Goal: Check status: Check status

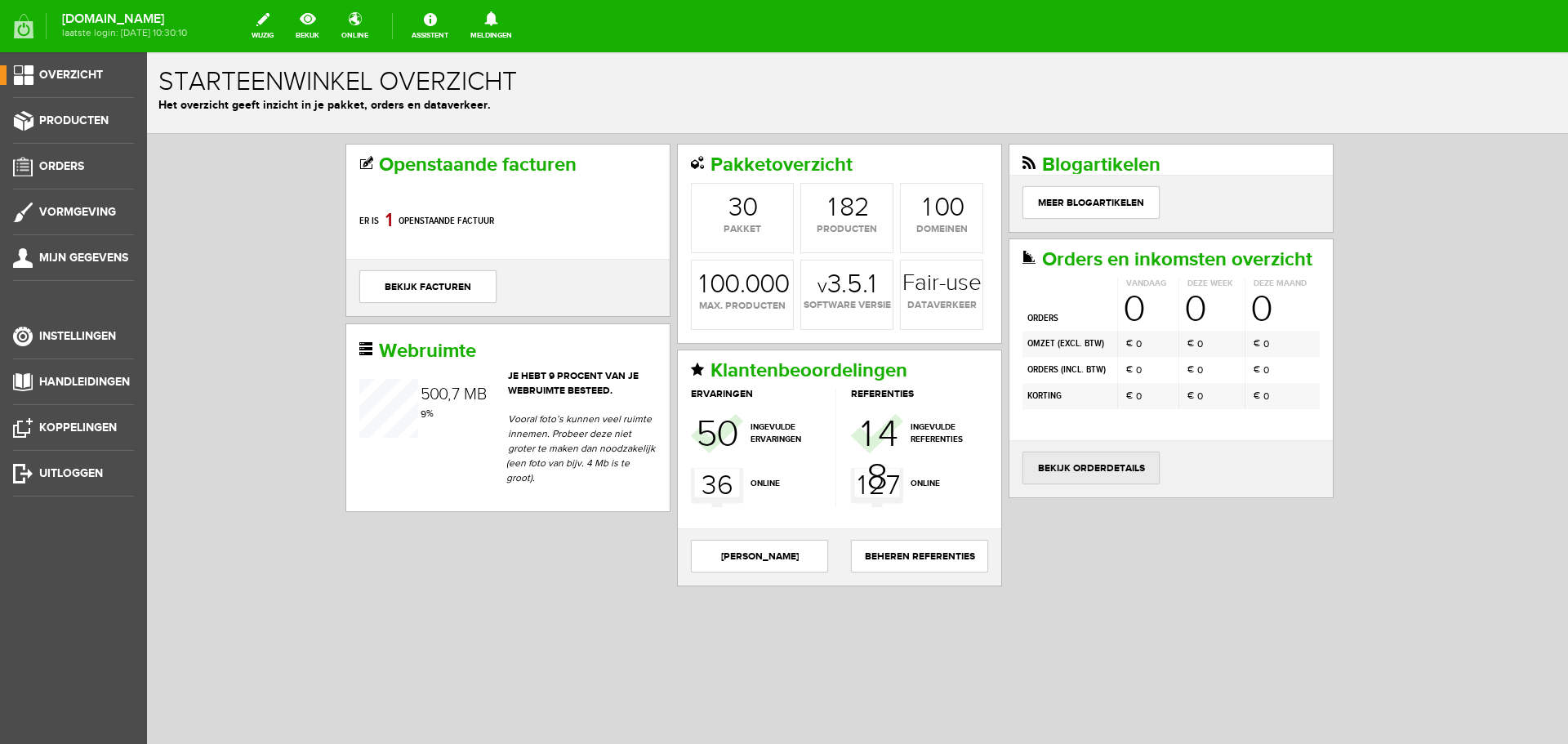
click at [1108, 463] on link "bekijk orderdetails" at bounding box center [1090, 467] width 137 height 33
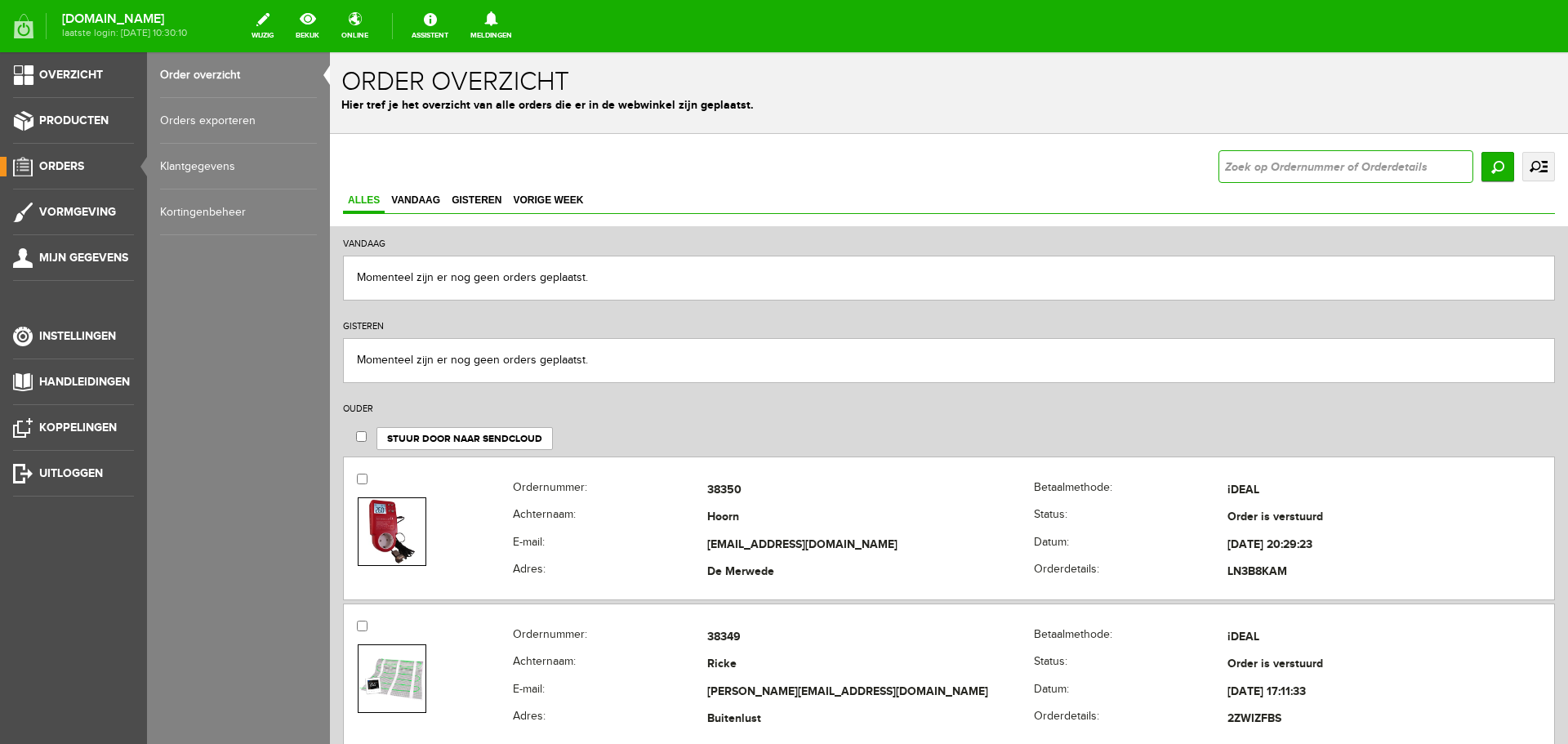
click at [1244, 162] on input "text" at bounding box center [1346, 166] width 255 height 33
paste input "38266"
type input "38266"
click at [1483, 164] on input "Zoeken" at bounding box center [1497, 166] width 33 height 29
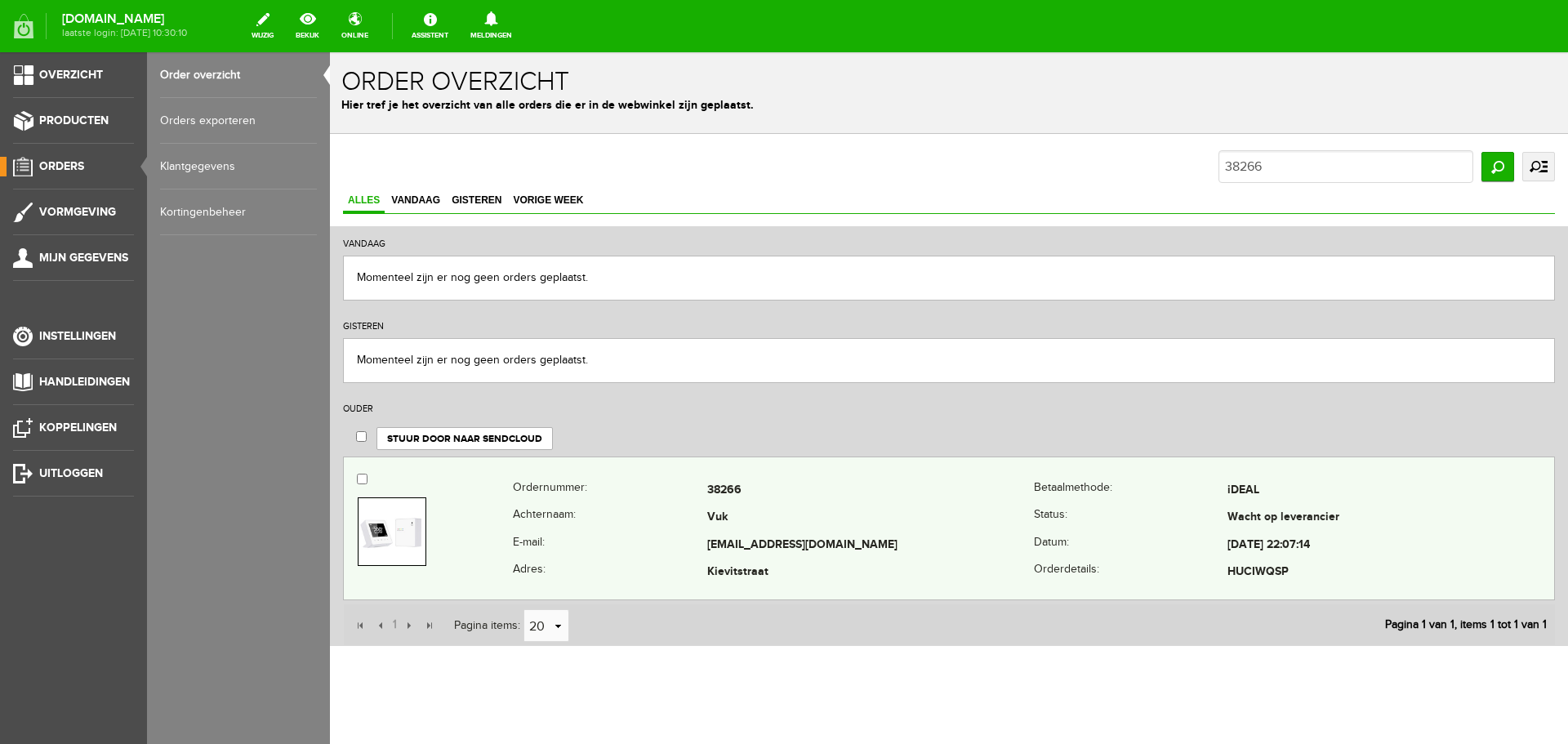
click at [609, 509] on th "Achternaam:" at bounding box center [609, 518] width 194 height 27
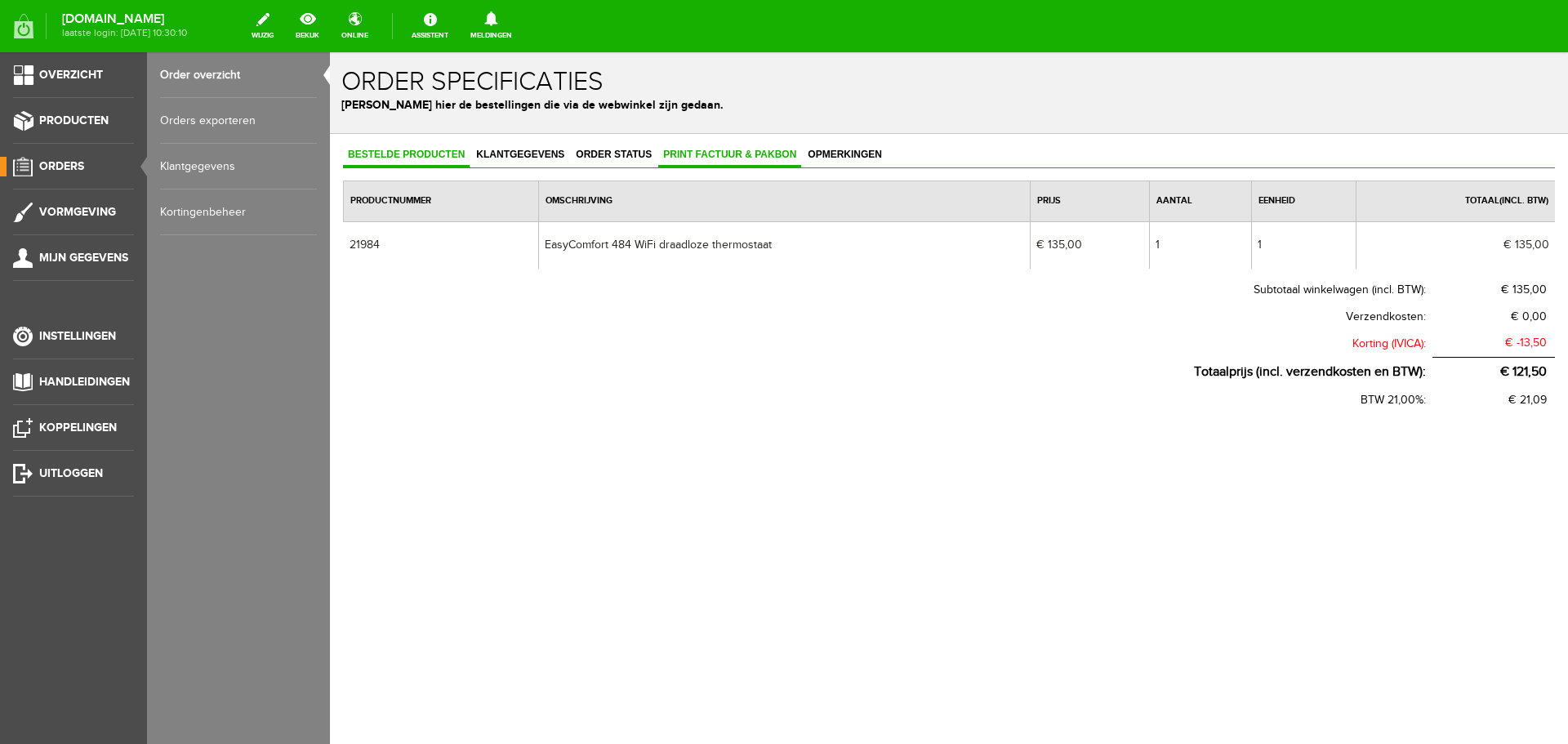
click at [748, 154] on span "Print factuur & pakbon" at bounding box center [729, 154] width 143 height 11
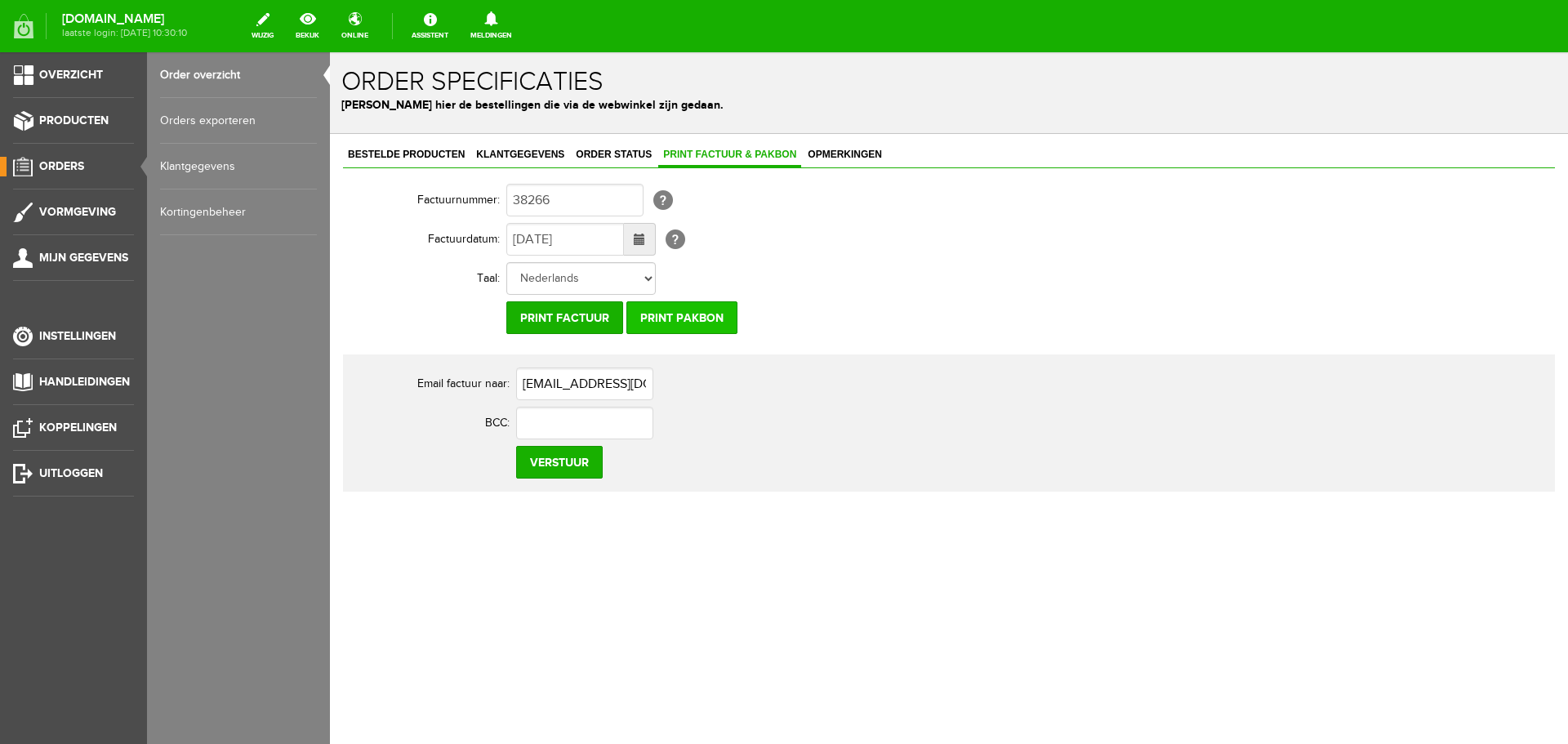
click at [668, 314] on input "Print pakbon" at bounding box center [682, 317] width 111 height 33
click at [584, 316] on input "Print factuur" at bounding box center [565, 317] width 117 height 33
click at [34, 76] on link "Overzicht" at bounding box center [67, 75] width 134 height 20
